Goal: Transaction & Acquisition: Purchase product/service

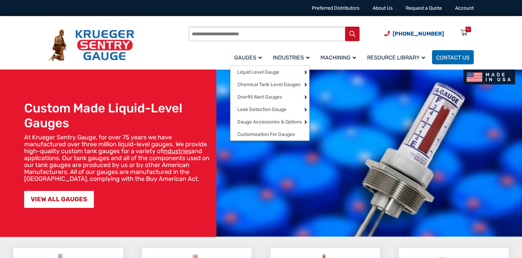
click at [250, 53] on link "Gauges" at bounding box center [249, 57] width 39 height 16
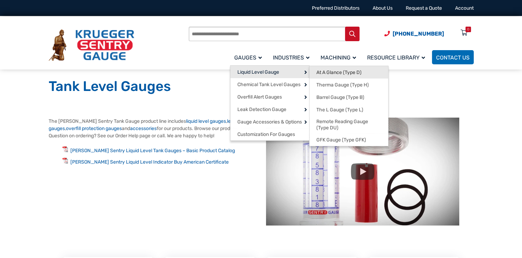
click at [337, 72] on span "At A Glance (Type D)" at bounding box center [339, 72] width 45 height 6
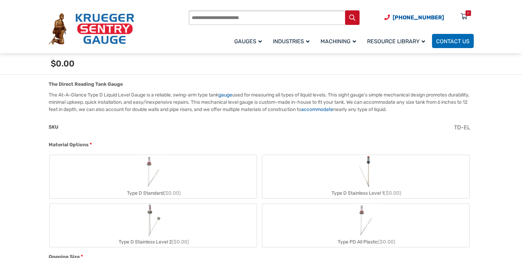
scroll to position [198, 0]
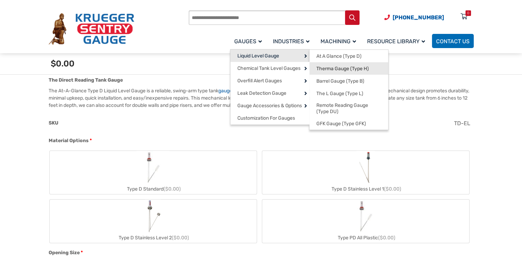
click at [331, 67] on span "Therma Gauge (Type H)" at bounding box center [343, 69] width 52 height 6
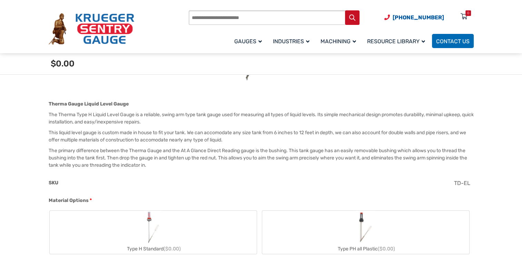
scroll to position [176, 0]
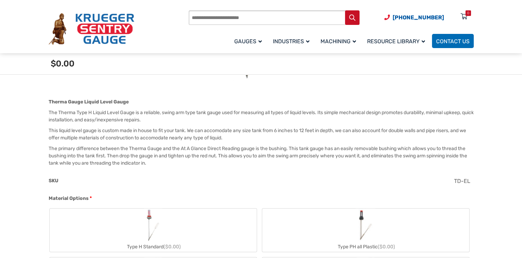
click at [152, 220] on img "Type H Standard" at bounding box center [153, 224] width 19 height 33
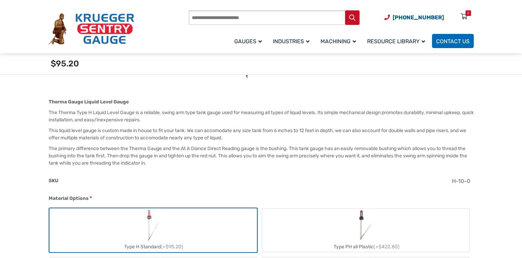
click at [188, 225] on label "Type H Standard (+$95.20)" at bounding box center [153, 229] width 207 height 43
click at [202, 231] on label "Type H Standard (+$95.20)" at bounding box center [153, 229] width 207 height 43
click at [202, 230] on label "Type H Standard (+$95.20)" at bounding box center [153, 229] width 207 height 43
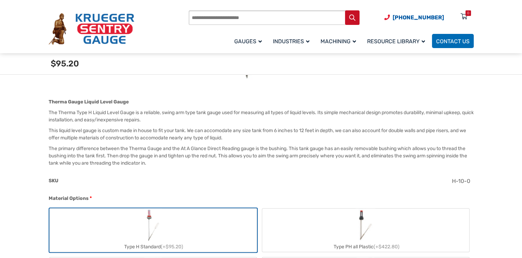
click at [123, 222] on label "Type H Standard (+$95.20)" at bounding box center [153, 229] width 207 height 43
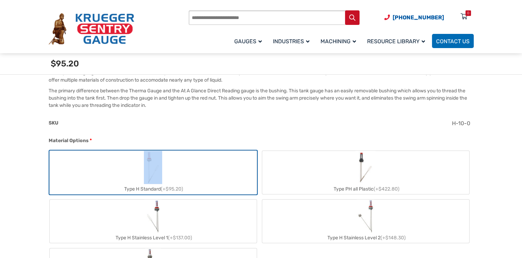
scroll to position [234, 0]
drag, startPoint x: 123, startPoint y: 222, endPoint x: 202, endPoint y: 185, distance: 87.6
click at [202, 185] on div "Type H Standard (+$95.20)" at bounding box center [153, 188] width 207 height 10
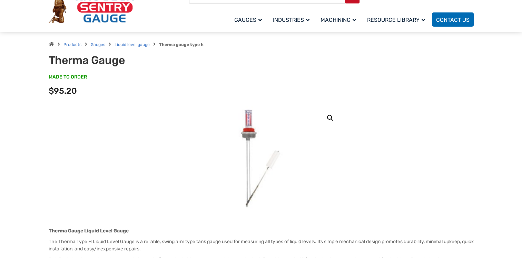
scroll to position [2, 0]
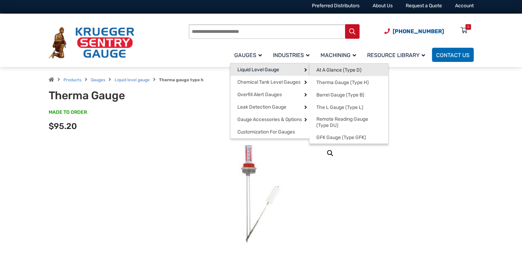
click at [323, 67] on span "At A Glance (Type D)" at bounding box center [339, 70] width 45 height 6
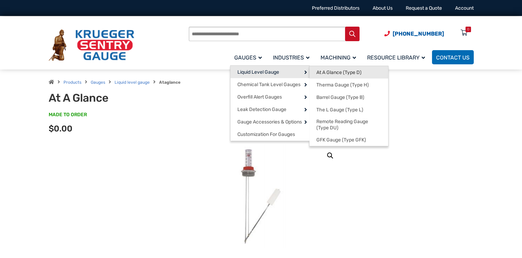
click at [327, 70] on span "At A Glance (Type D)" at bounding box center [339, 72] width 45 height 6
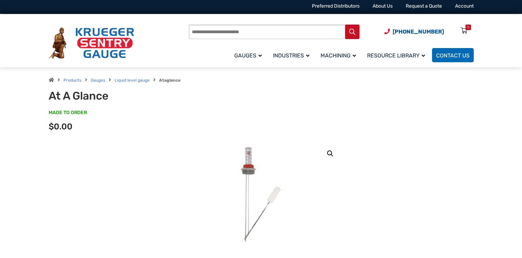
scroll to position [4, 0]
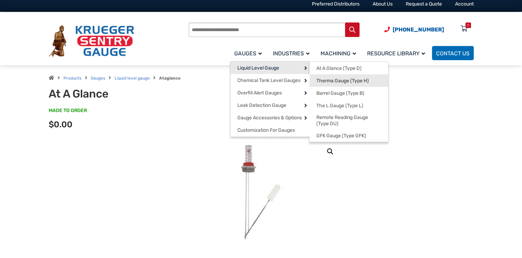
click at [334, 79] on span "Therma Gauge (Type H)" at bounding box center [343, 81] width 52 height 6
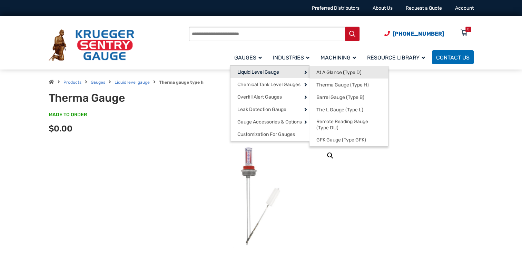
click at [340, 74] on span "At A Glance (Type D)" at bounding box center [339, 72] width 45 height 6
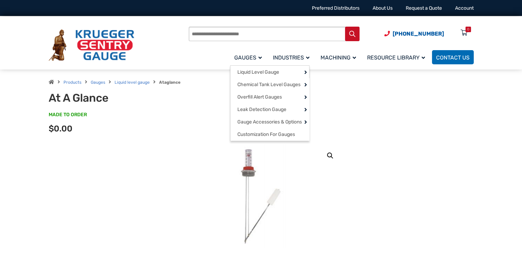
click at [257, 52] on link "Gauges" at bounding box center [249, 57] width 39 height 16
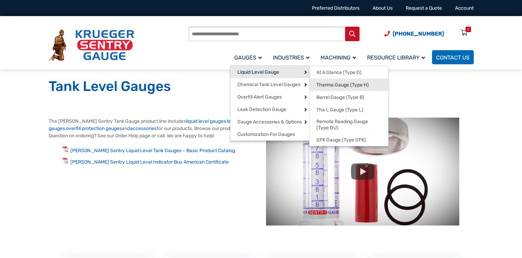
click at [331, 84] on span "Therma Gauge (Type H)" at bounding box center [343, 85] width 52 height 6
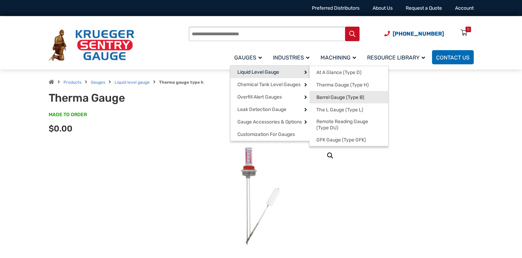
click at [325, 95] on span "Barrel Gauge (Type B)" at bounding box center [341, 97] width 48 height 6
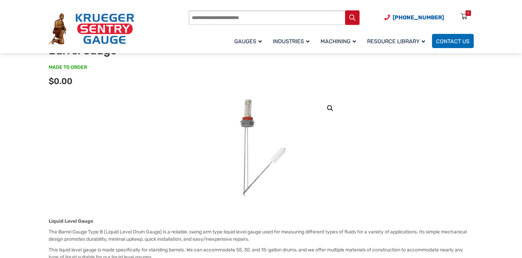
scroll to position [41, 0]
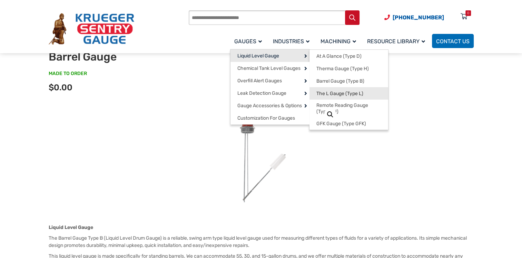
click at [336, 93] on span "The L Gauge (Type L)" at bounding box center [340, 93] width 47 height 6
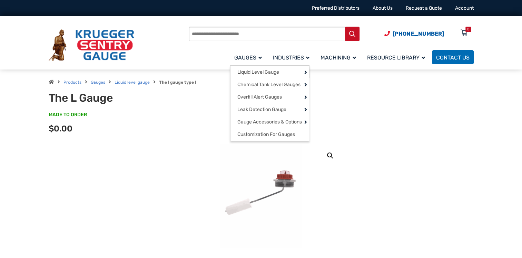
click at [251, 61] on link "Gauges" at bounding box center [249, 57] width 39 height 16
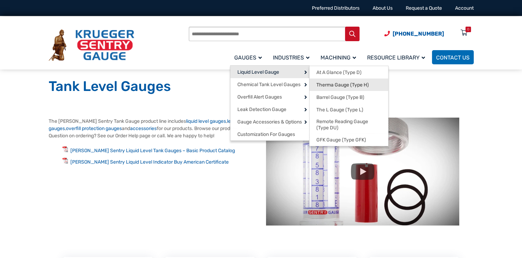
click at [323, 85] on span "Therma Gauge (Type H)" at bounding box center [343, 85] width 52 height 6
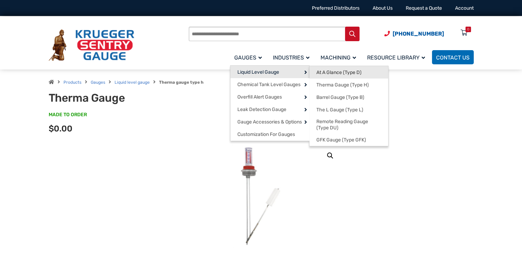
click at [326, 75] on span "At A Glance (Type D)" at bounding box center [339, 72] width 45 height 6
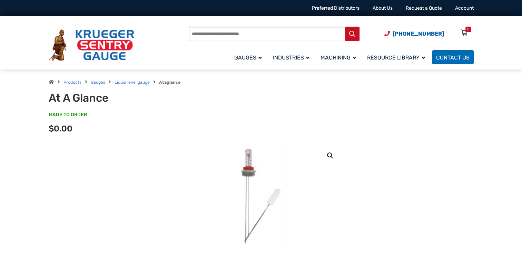
click at [329, 155] on link "🔍" at bounding box center [330, 155] width 12 height 12
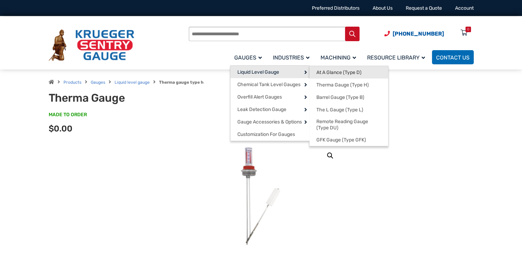
click at [326, 73] on span "At A Glance (Type D)" at bounding box center [339, 72] width 45 height 6
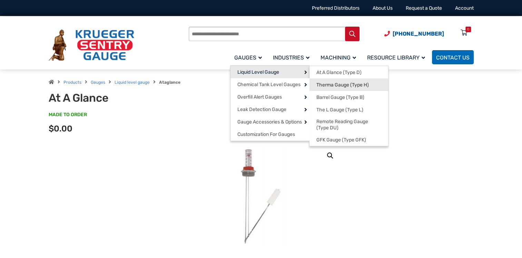
click at [335, 88] on link "Therma Gauge (Type H)" at bounding box center [349, 84] width 79 height 12
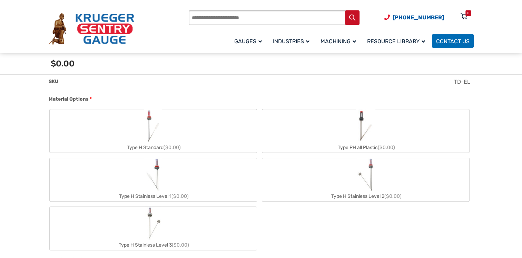
scroll to position [279, 0]
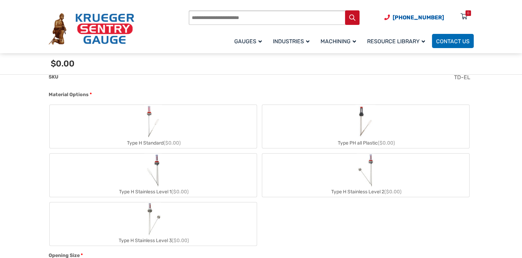
click at [204, 184] on label "Type H Stainless Level 1 ($0.00)" at bounding box center [153, 174] width 207 height 43
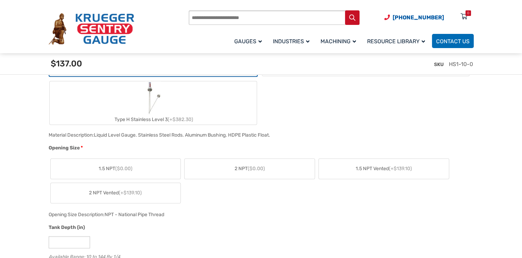
scroll to position [417, 0]
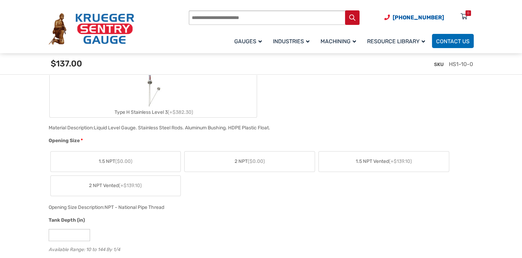
click at [244, 160] on span "2 NPT ($0.00)" at bounding box center [250, 160] width 30 height 7
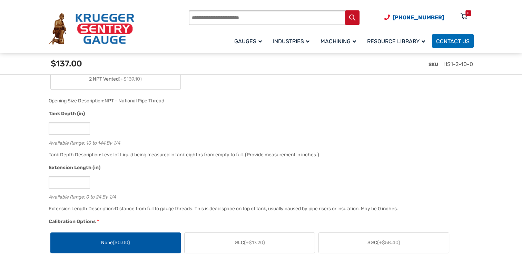
scroll to position [531, 0]
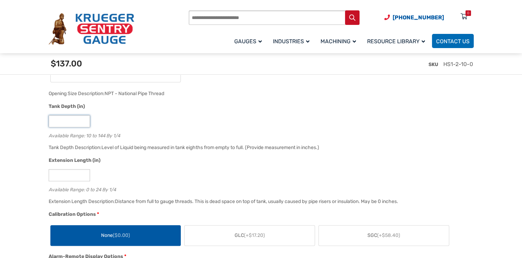
click at [63, 120] on input "**" at bounding box center [69, 121] width 41 height 12
type input "*"
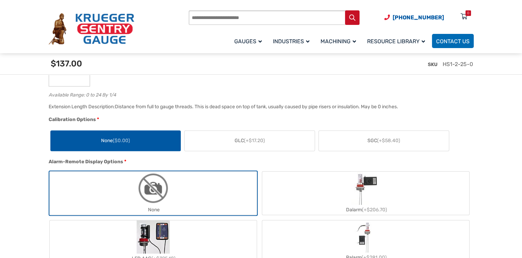
scroll to position [630, 0]
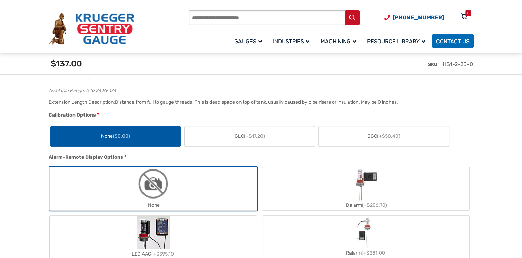
type input "**"
click at [249, 139] on span "GLC (+$17.20)" at bounding box center [250, 135] width 30 height 7
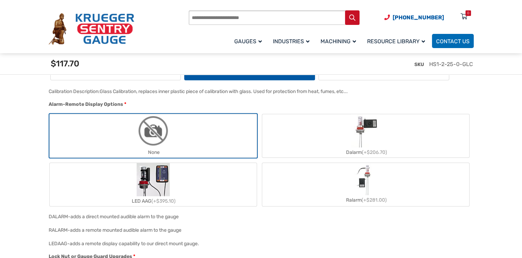
scroll to position [706, 0]
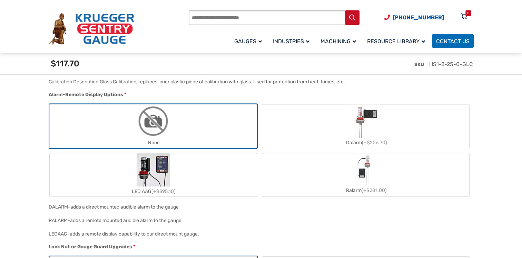
click at [186, 124] on label "None" at bounding box center [153, 125] width 207 height 43
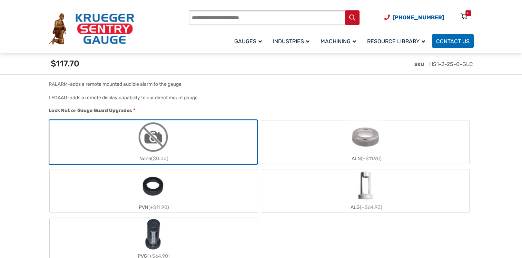
scroll to position [844, 0]
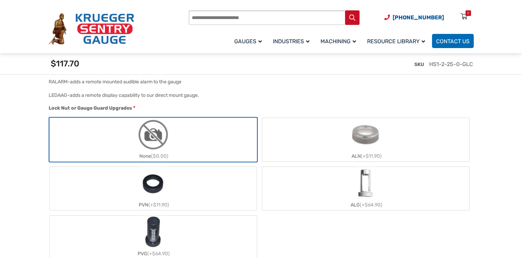
click at [338, 150] on label "ALN (+$11.90)" at bounding box center [365, 139] width 207 height 43
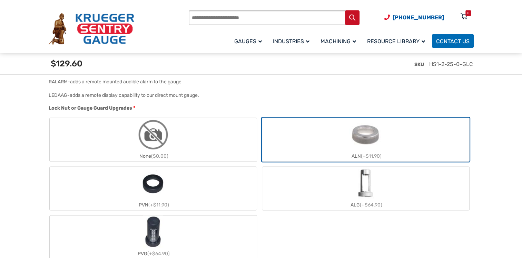
click at [375, 176] on img "ALG" at bounding box center [366, 182] width 20 height 33
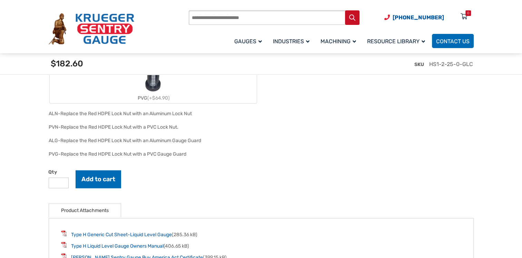
scroll to position [1004, 0]
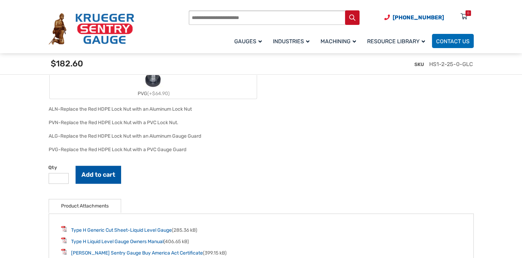
click at [107, 174] on button "Add to cart" at bounding box center [99, 174] width 46 height 18
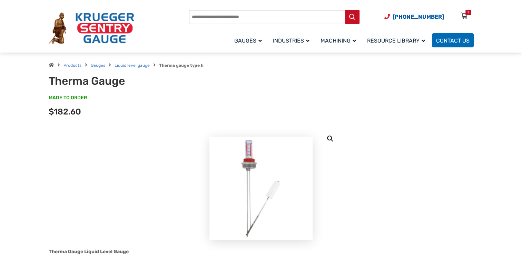
scroll to position [0, 0]
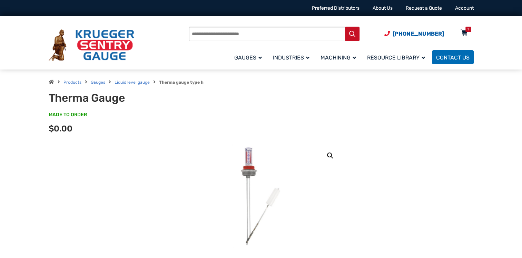
click at [462, 31] on icon at bounding box center [464, 33] width 7 height 11
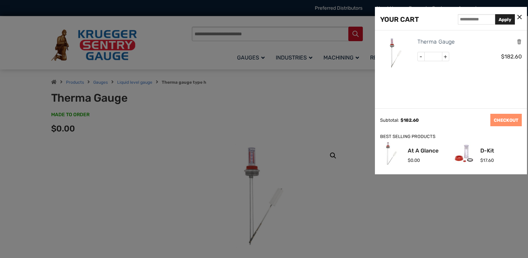
drag, startPoint x: 506, startPoint y: 120, endPoint x: 489, endPoint y: 105, distance: 22.7
drag, startPoint x: 489, startPoint y: 105, endPoint x: 515, endPoint y: 115, distance: 27.4
click at [515, 115] on div "YOUR CART Apply Therma Gauge - * + $ 182.60 Subtotal: $ 182.60 Update Cart CHEC…" at bounding box center [451, 90] width 152 height 167
click at [514, 115] on link "CHECKOUT" at bounding box center [505, 120] width 31 height 12
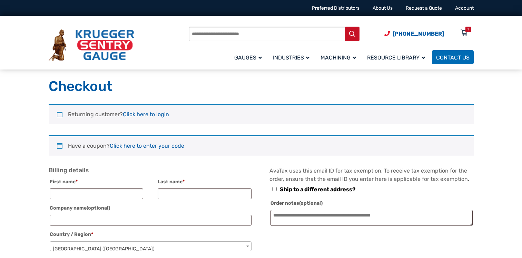
select select "**"
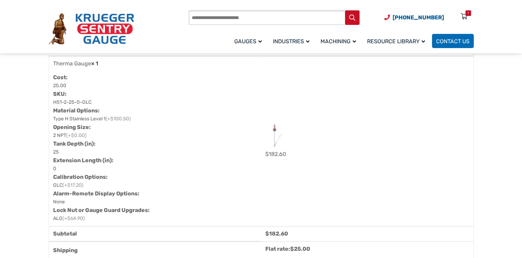
scroll to position [403, 0]
